Goal: Obtain resource: Obtain resource

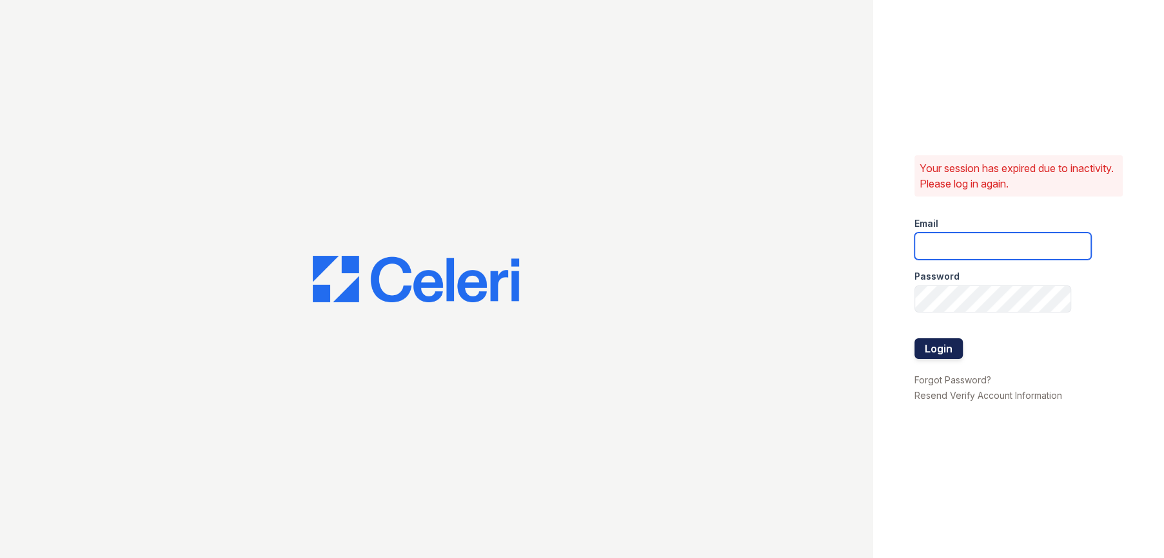
type input "renewbanburylake@trinity-pm.com"
click at [957, 350] on button "Login" at bounding box center [938, 348] width 48 height 21
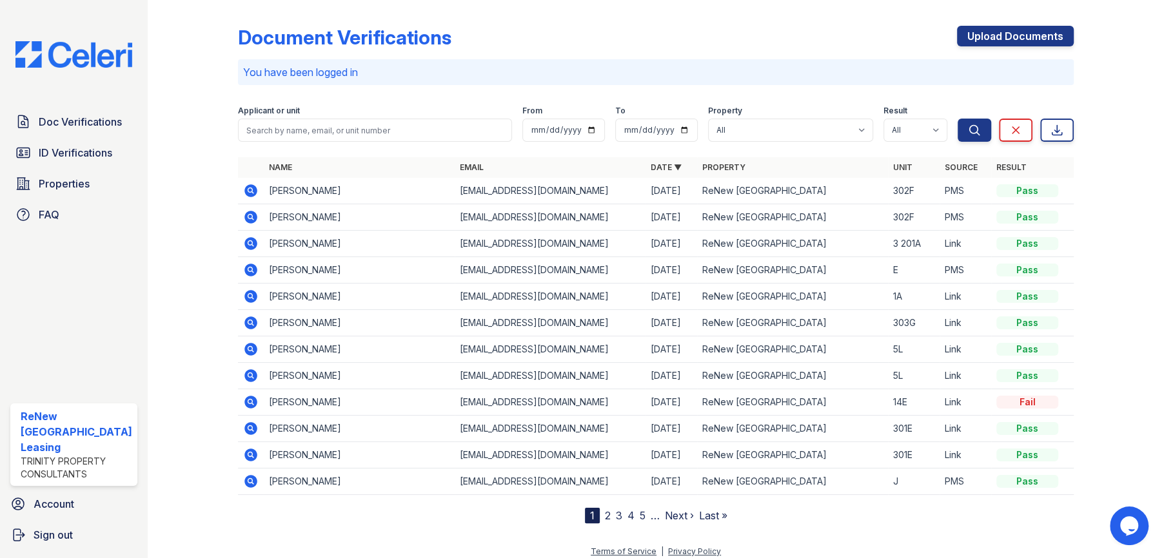
click at [253, 190] on icon at bounding box center [250, 190] width 13 height 13
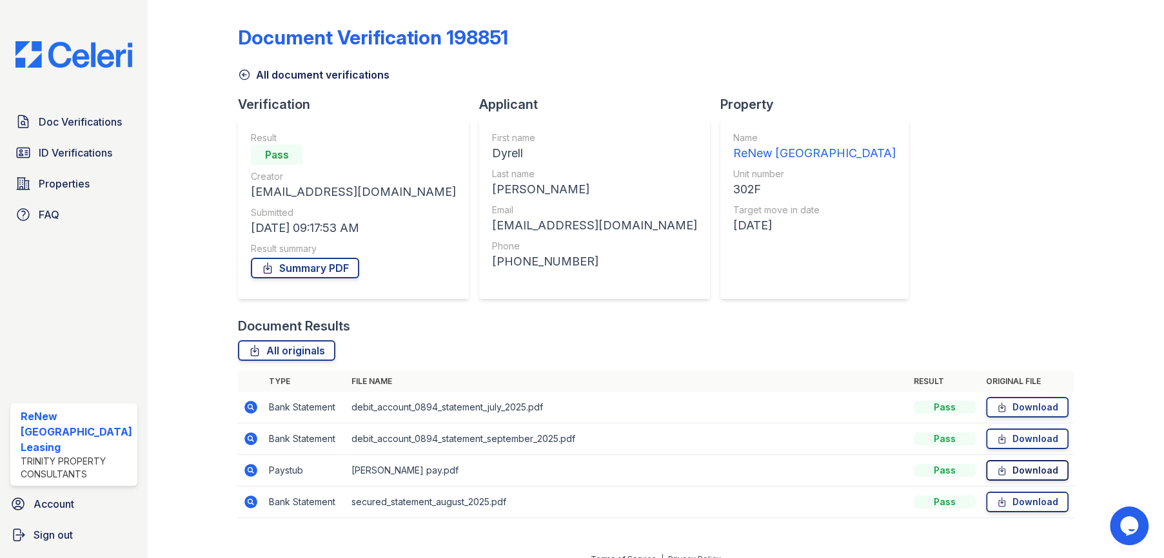
click at [1025, 469] on link "Download" at bounding box center [1027, 470] width 83 height 21
click at [247, 471] on icon at bounding box center [250, 470] width 15 height 15
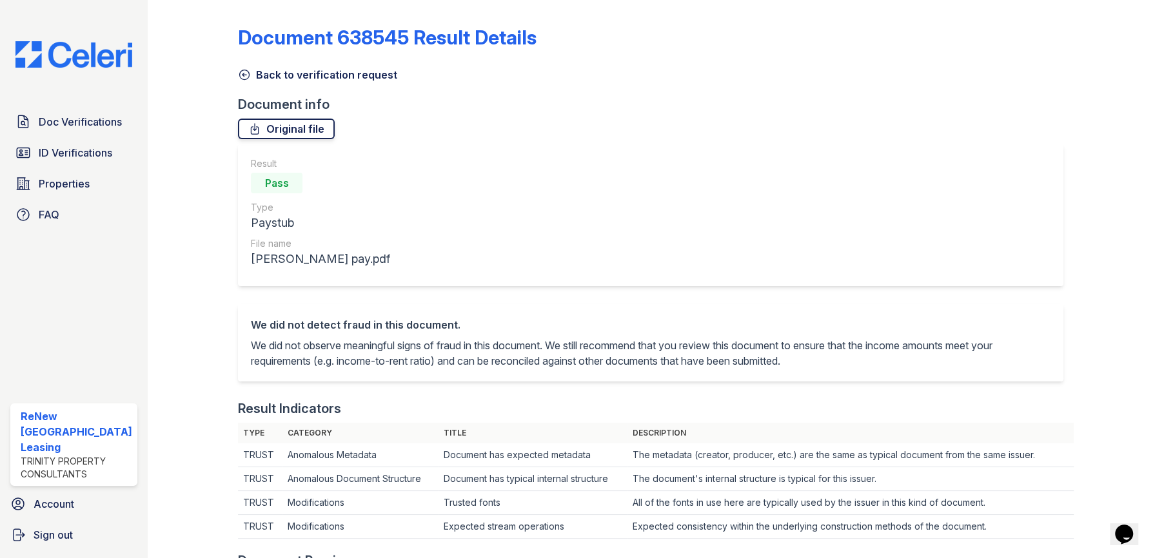
click at [300, 128] on link "Original file" at bounding box center [286, 129] width 97 height 21
click at [244, 72] on icon at bounding box center [244, 74] width 13 height 13
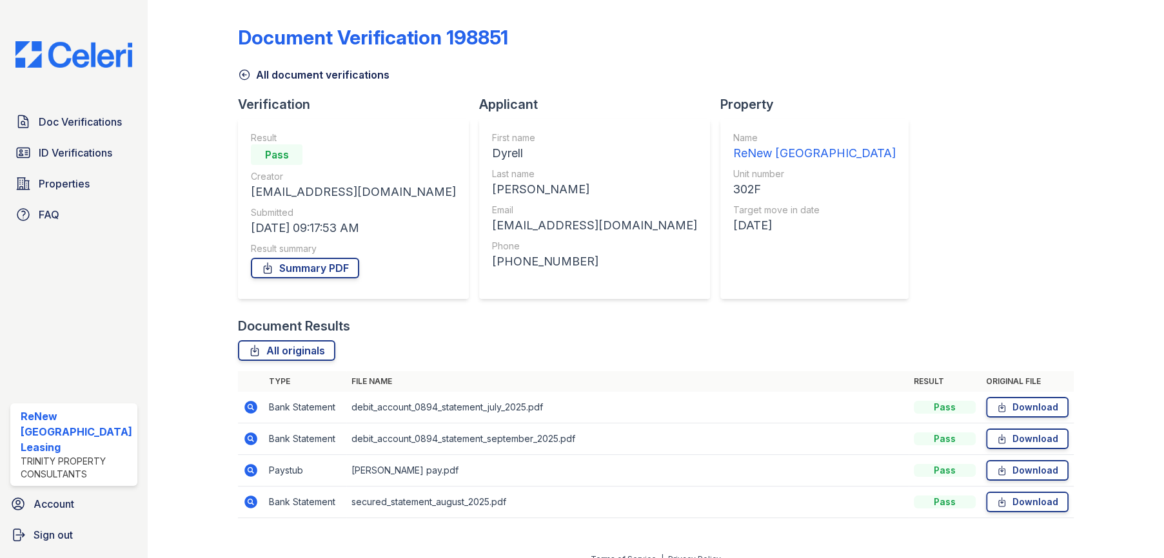
click at [244, 72] on icon at bounding box center [244, 74] width 13 height 13
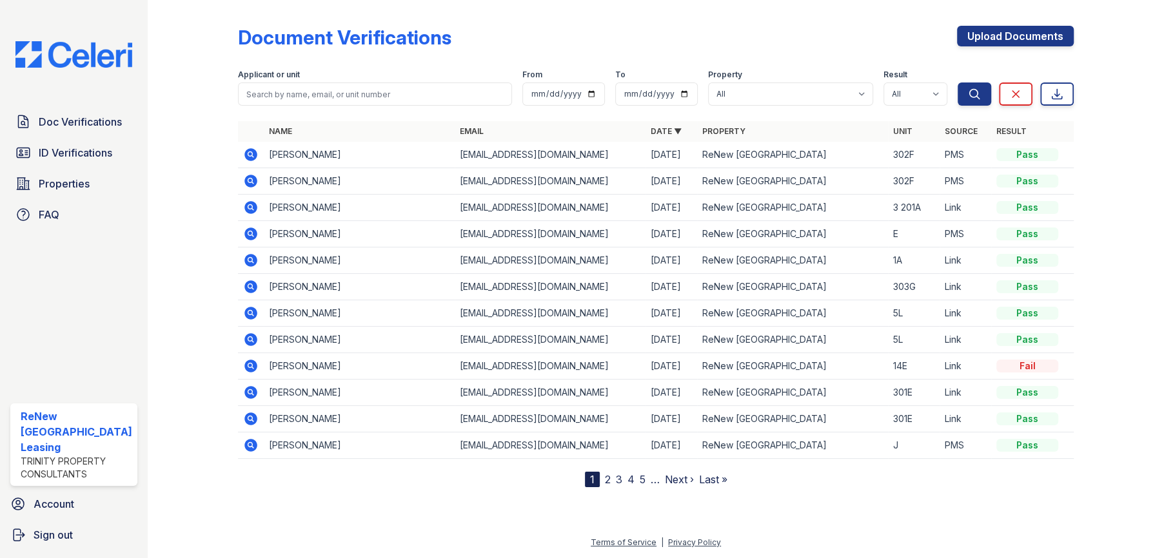
click at [252, 183] on icon at bounding box center [250, 181] width 13 height 13
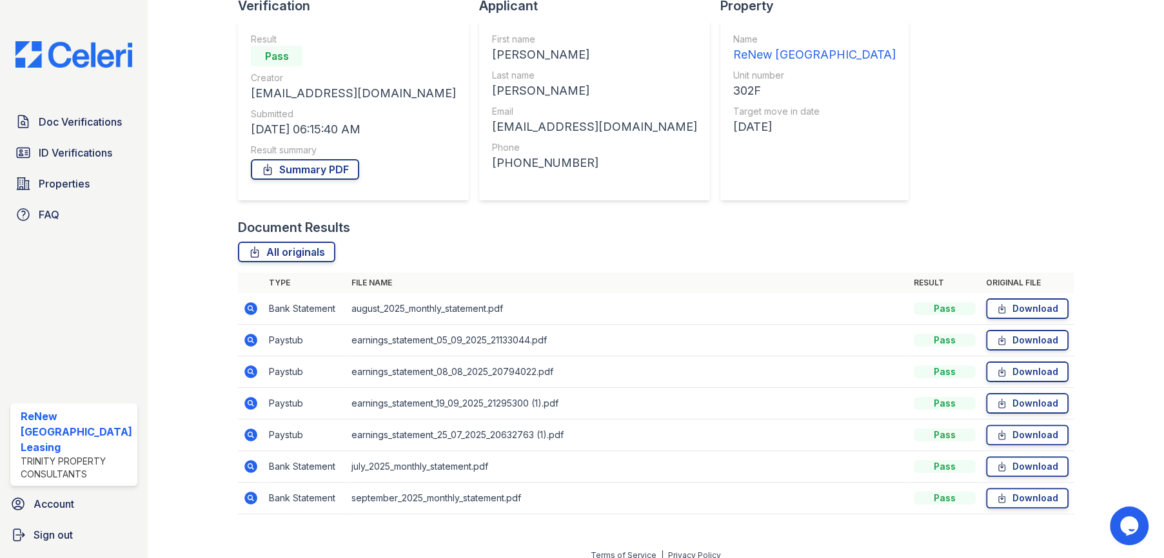
scroll to position [110, 0]
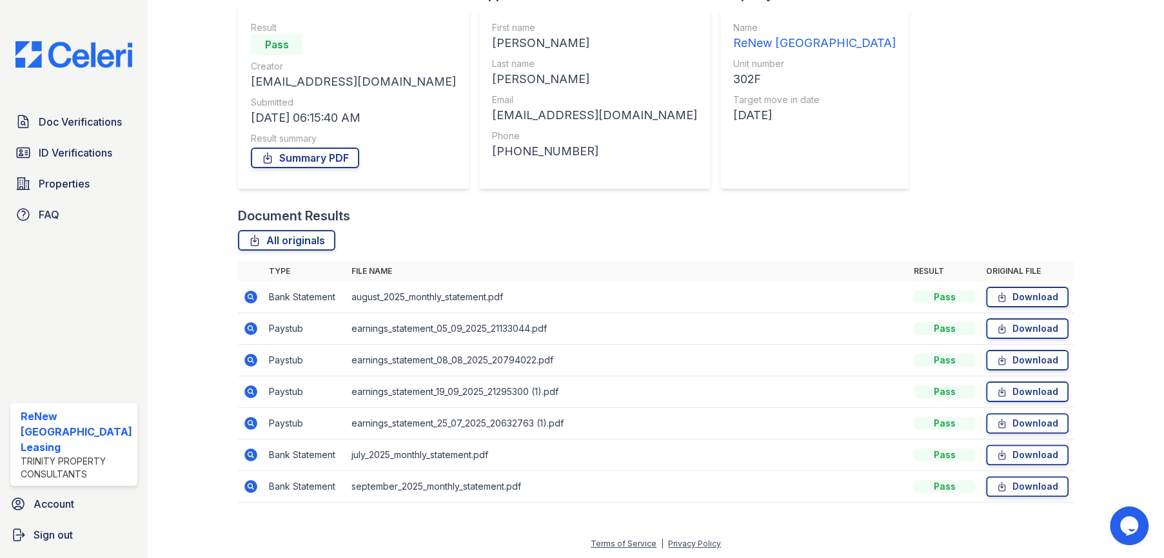
click at [251, 388] on icon at bounding box center [250, 392] width 13 height 13
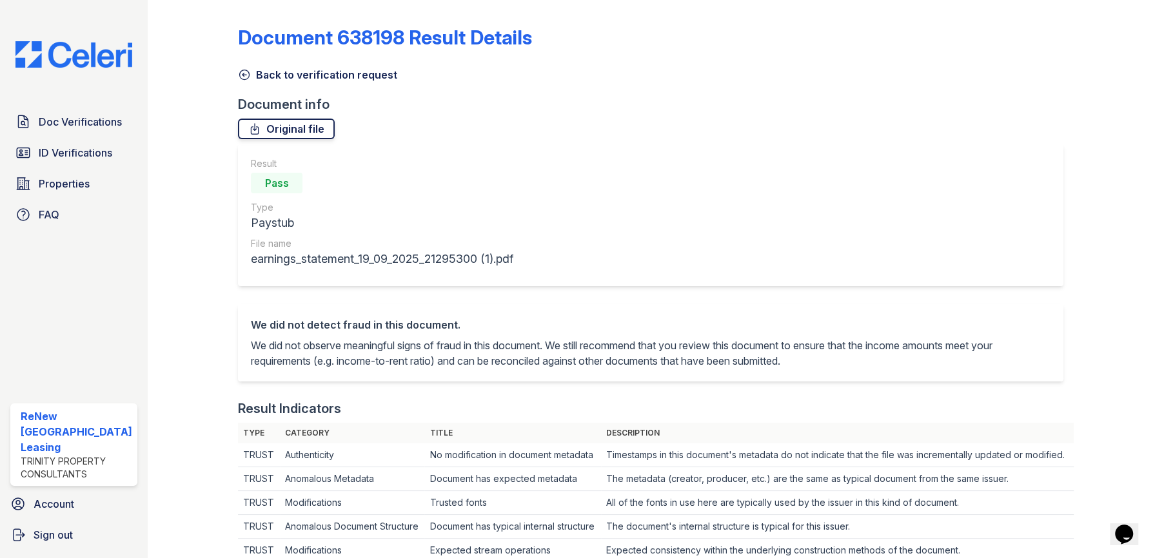
click at [268, 129] on link "Original file" at bounding box center [286, 129] width 97 height 21
click at [809, 386] on div "We did not detect fraud in this document. We did not observe meaningful signs o…" at bounding box center [656, 351] width 836 height 95
click at [239, 72] on icon at bounding box center [244, 74] width 13 height 13
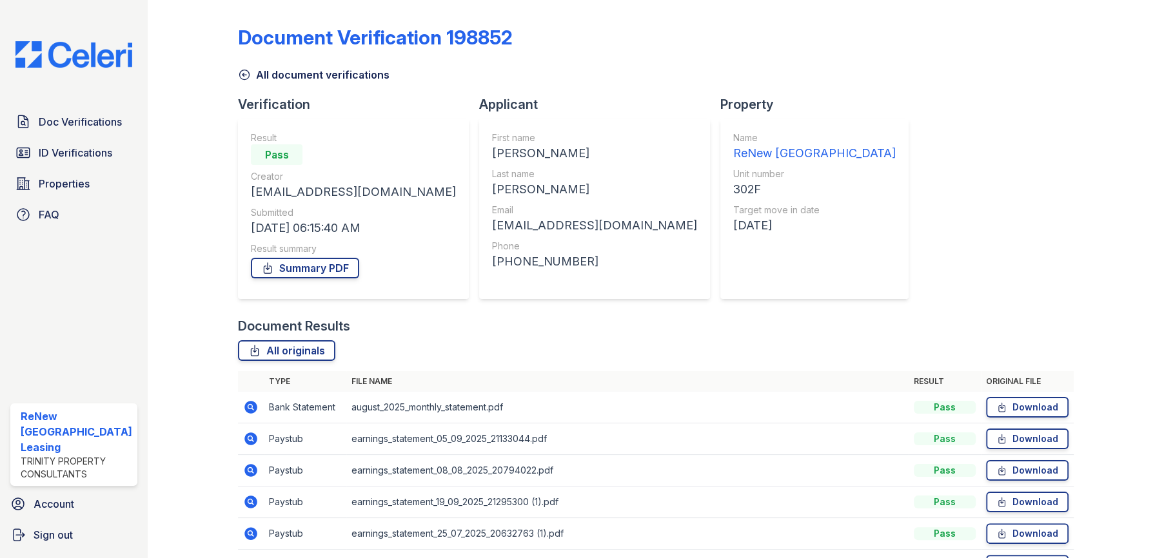
click at [245, 468] on icon at bounding box center [250, 470] width 15 height 15
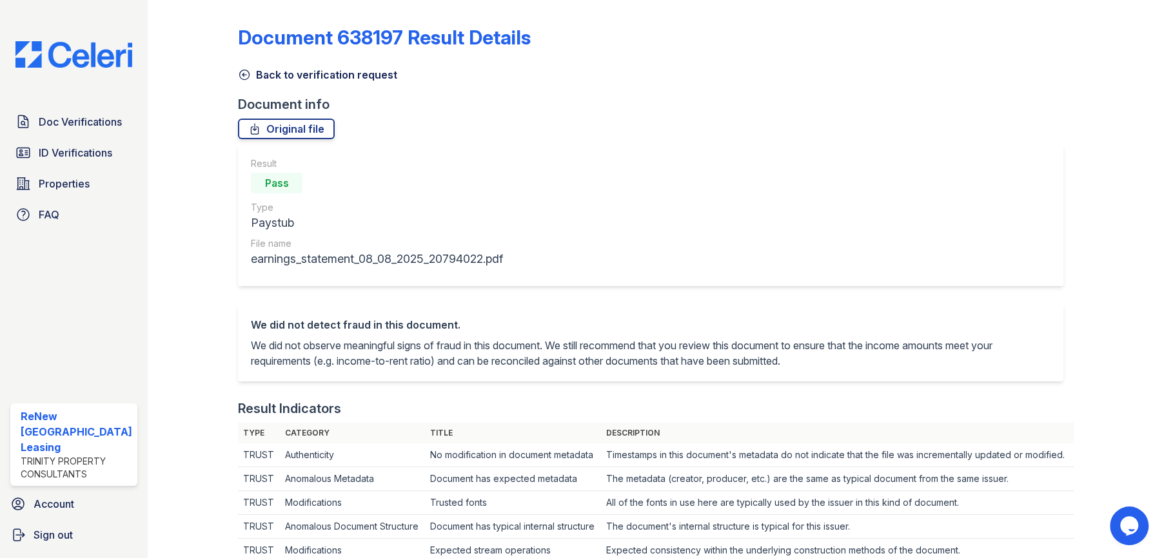
click at [241, 73] on icon at bounding box center [245, 75] width 10 height 10
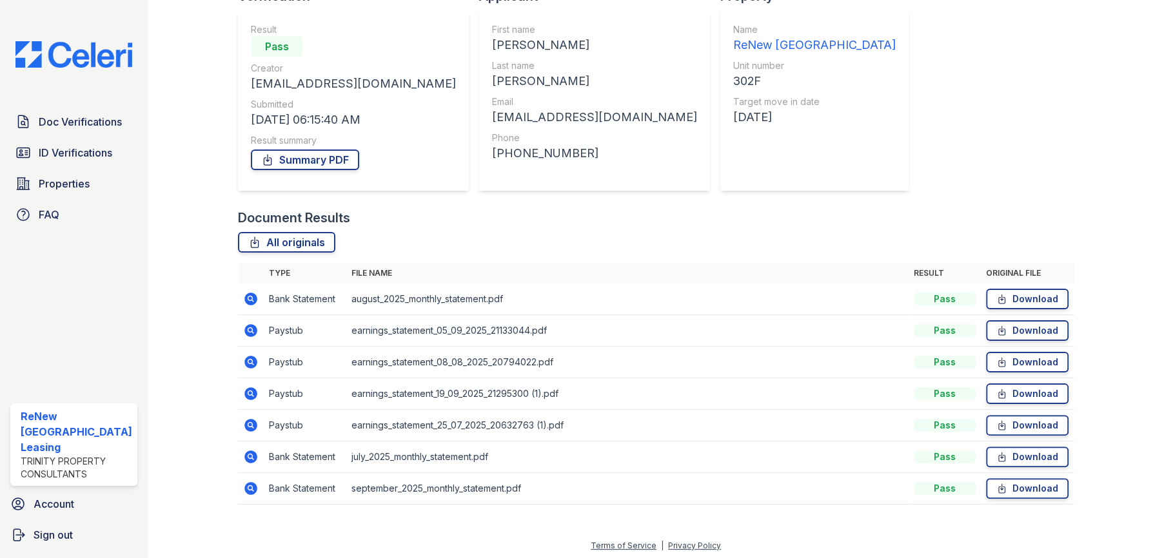
scroll to position [110, 0]
click at [248, 487] on icon at bounding box center [250, 486] width 15 height 15
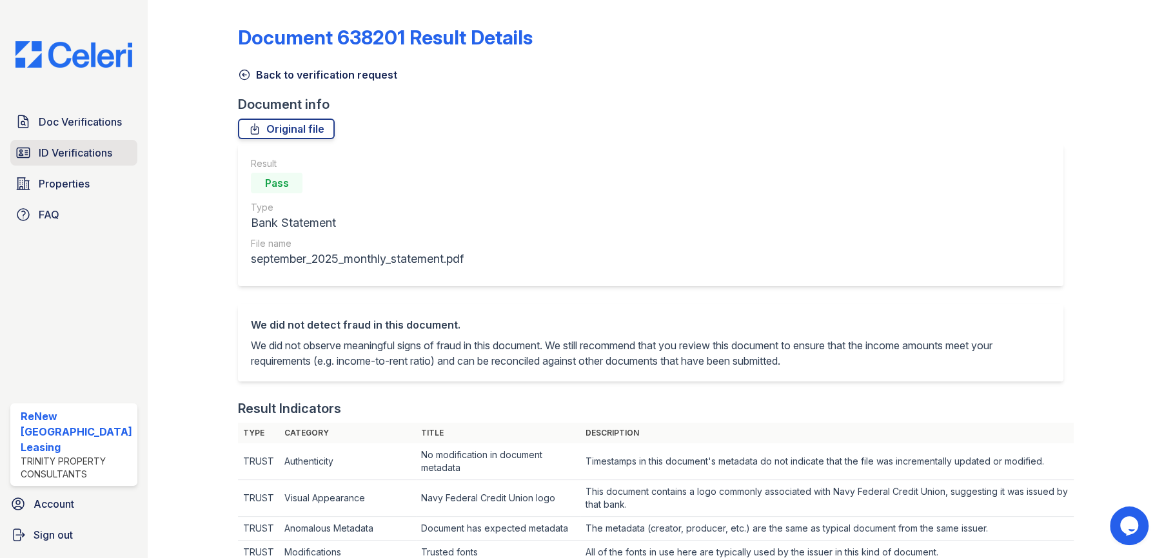
click at [61, 153] on span "ID Verifications" at bounding box center [76, 152] width 74 height 15
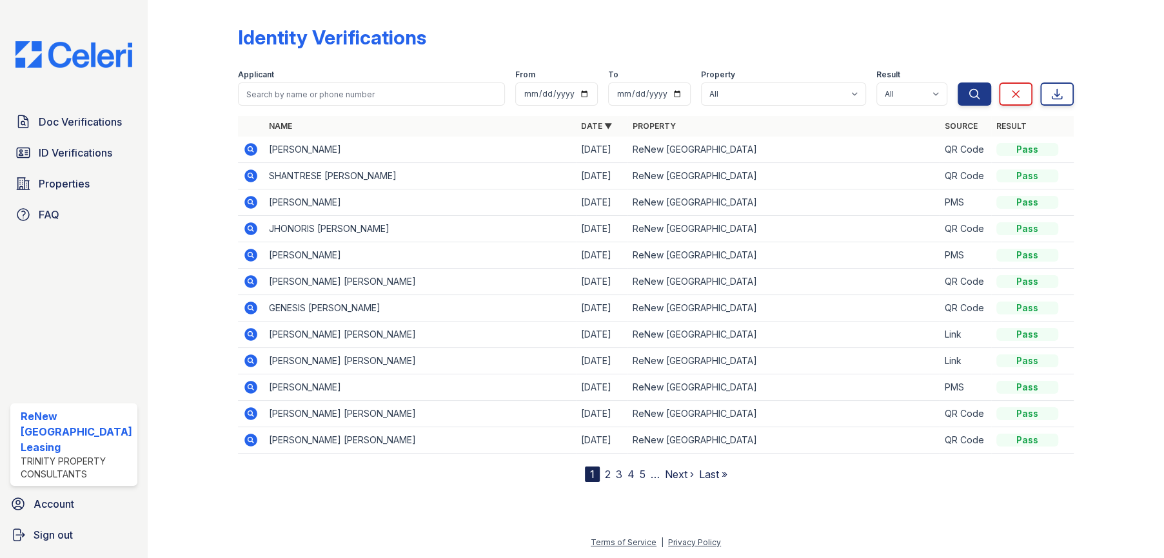
click at [248, 201] on icon at bounding box center [249, 201] width 3 height 3
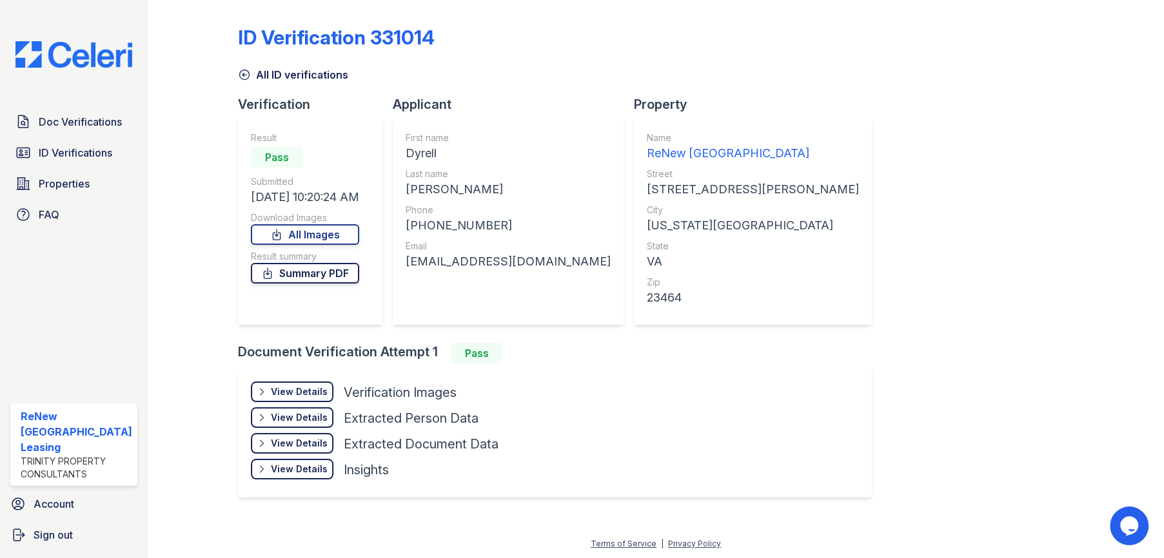
click at [316, 273] on link "Summary PDF" at bounding box center [305, 273] width 108 height 21
click at [311, 391] on div "View Details" at bounding box center [299, 392] width 57 height 13
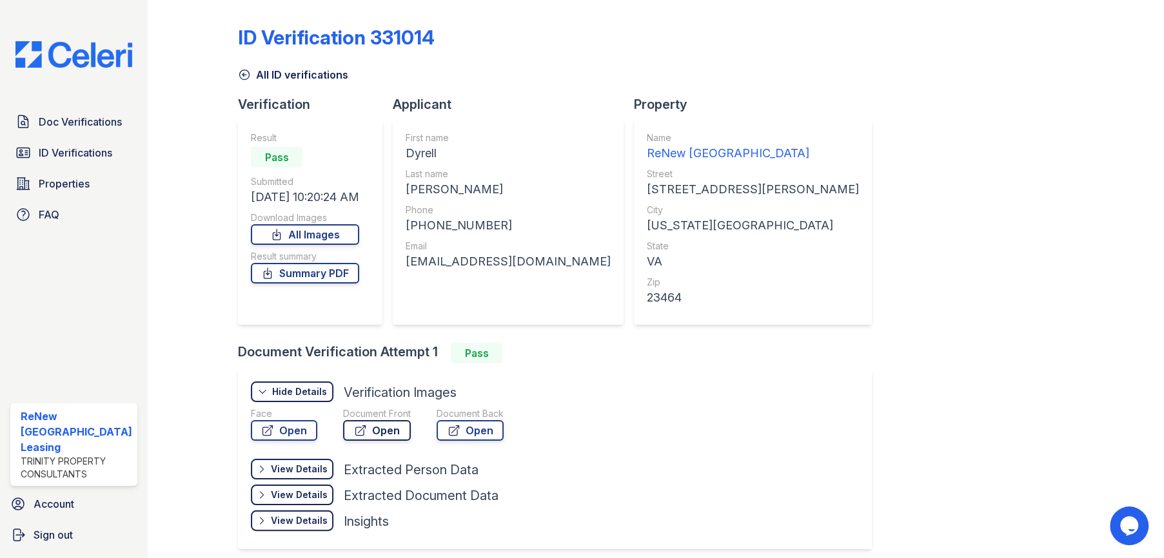
click at [356, 430] on icon at bounding box center [360, 430] width 13 height 13
click at [464, 437] on link "Open" at bounding box center [470, 430] width 67 height 21
click at [239, 72] on icon at bounding box center [244, 74] width 13 height 13
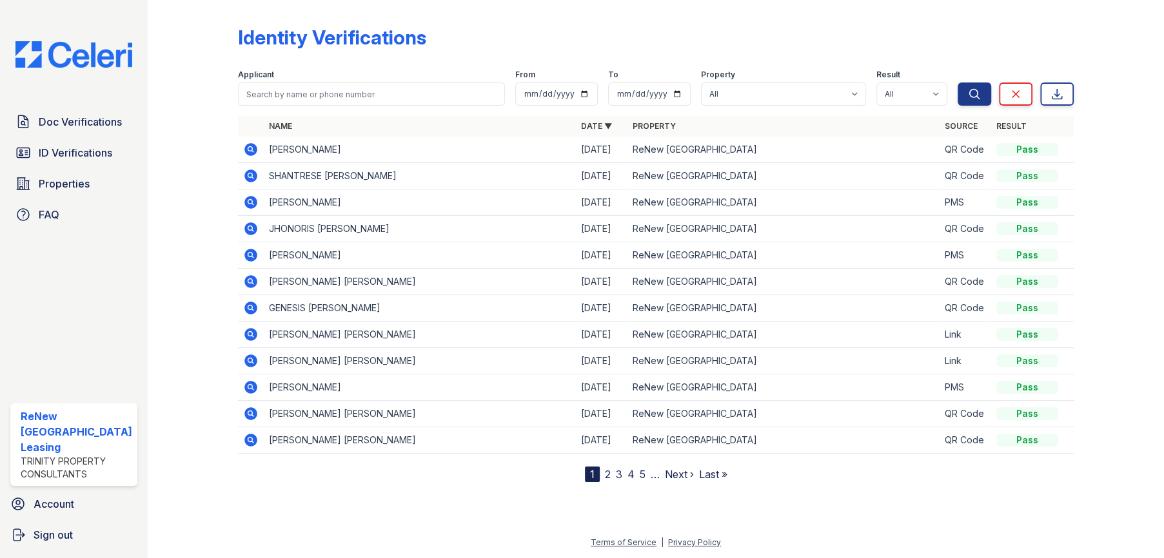
click at [252, 255] on icon at bounding box center [250, 255] width 13 height 13
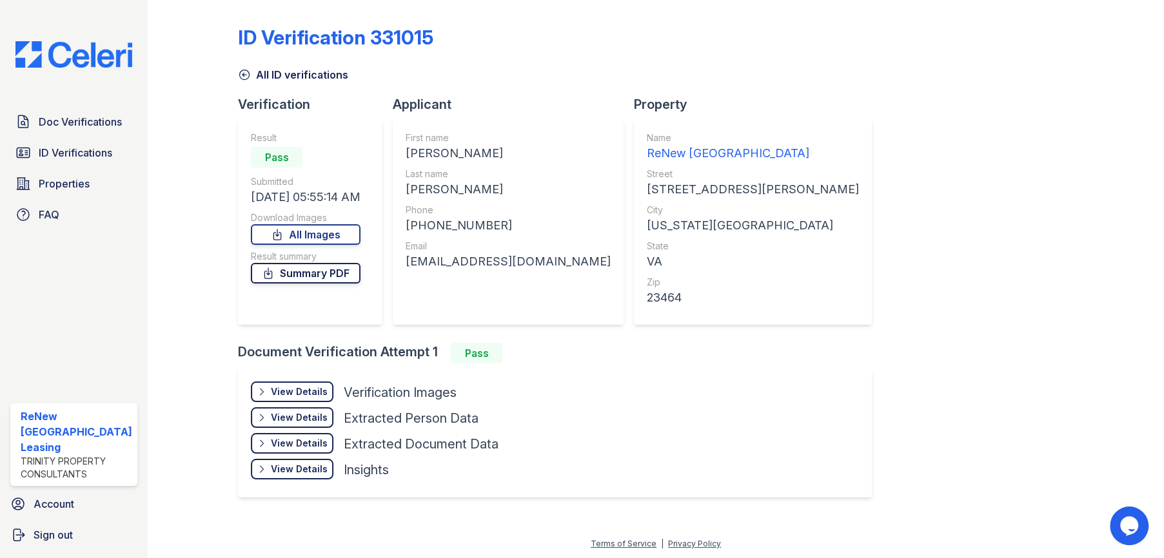
click at [320, 279] on link "Summary PDF" at bounding box center [306, 273] width 110 height 21
click at [315, 393] on div "View Details" at bounding box center [299, 392] width 57 height 13
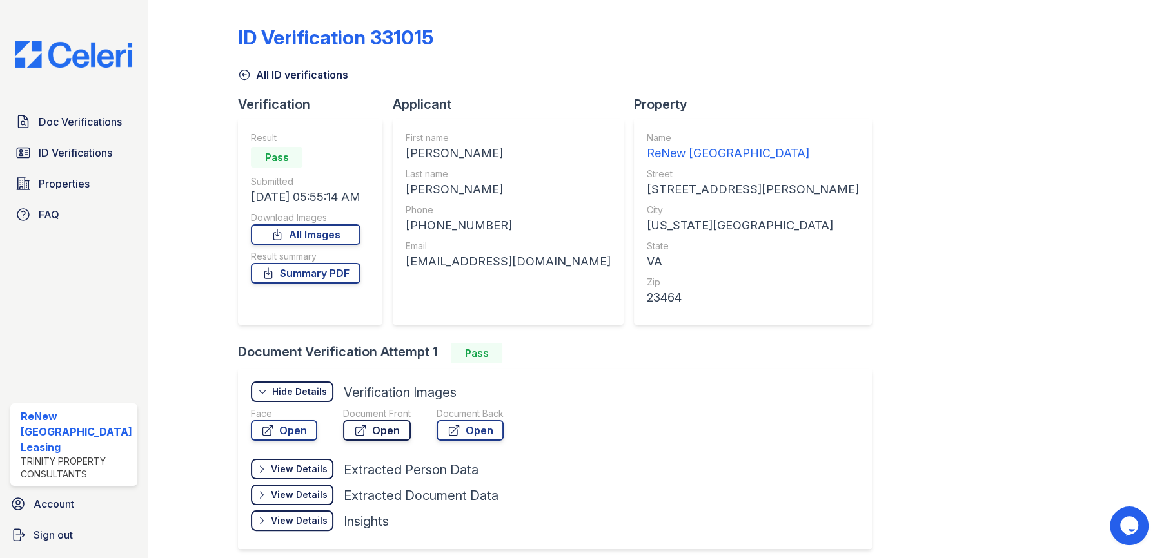
click at [386, 426] on link "Open" at bounding box center [377, 430] width 68 height 21
click at [487, 432] on link "Open" at bounding box center [470, 430] width 67 height 21
